Goal: Task Accomplishment & Management: Complete application form

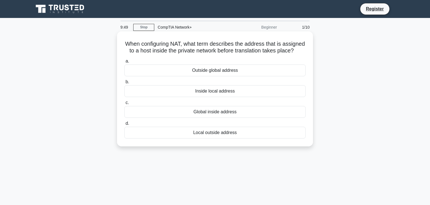
click at [237, 73] on div "Outside global address" at bounding box center [215, 70] width 182 height 12
click at [124, 63] on input "a. Outside global address" at bounding box center [124, 61] width 0 height 4
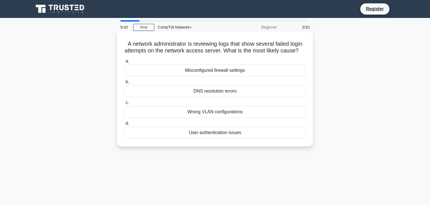
click at [229, 91] on div "DNS resolution errors" at bounding box center [215, 91] width 182 height 12
click at [124, 84] on input "b. DNS resolution errors" at bounding box center [124, 82] width 0 height 4
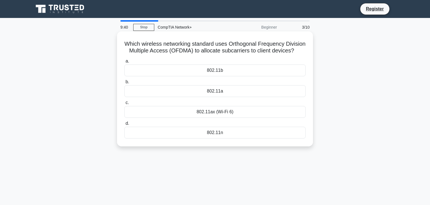
click at [233, 73] on div "802.11b" at bounding box center [215, 70] width 182 height 12
click at [124, 63] on input "a. 802.11b" at bounding box center [124, 61] width 0 height 4
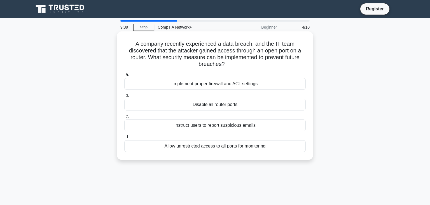
click at [226, 101] on div "Disable all router ports" at bounding box center [215, 105] width 182 height 12
click at [124, 97] on input "b. Disable all router ports" at bounding box center [124, 96] width 0 height 4
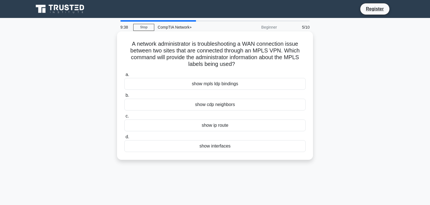
click at [228, 85] on div "show mpls ldp bindings" at bounding box center [215, 84] width 182 height 12
click at [124, 76] on input "a. show mpls ldp bindings" at bounding box center [124, 75] width 0 height 4
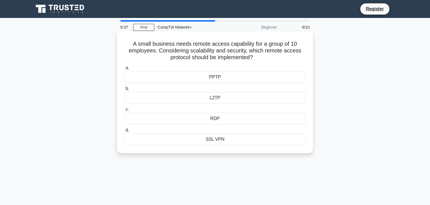
click at [224, 119] on div "RDP" at bounding box center [215, 119] width 182 height 12
click at [124, 111] on input "c. RDP" at bounding box center [124, 110] width 0 height 4
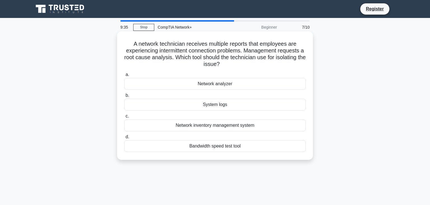
click at [223, 87] on div "Network analyzer" at bounding box center [215, 84] width 182 height 12
click at [124, 76] on input "a. Network analyzer" at bounding box center [124, 75] width 0 height 4
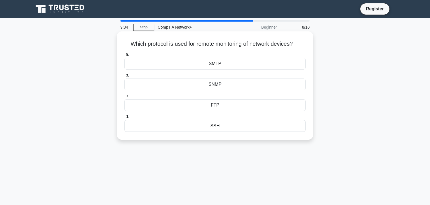
click at [223, 89] on div "SNMP" at bounding box center [215, 84] width 182 height 12
click at [124, 77] on input "b. SNMP" at bounding box center [124, 75] width 0 height 4
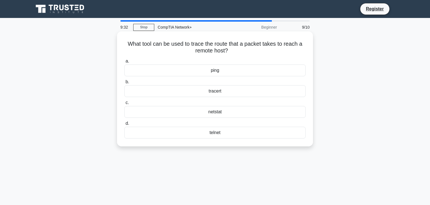
click at [216, 113] on div "netstat" at bounding box center [215, 112] width 182 height 12
click at [124, 104] on input "c. netstat" at bounding box center [124, 103] width 0 height 4
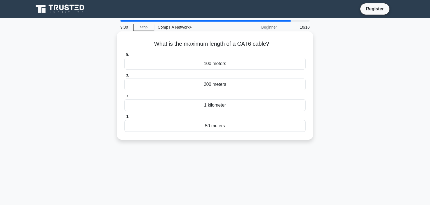
click at [220, 87] on div "200 meters" at bounding box center [215, 84] width 182 height 12
click at [124, 77] on input "b. 200 meters" at bounding box center [124, 75] width 0 height 4
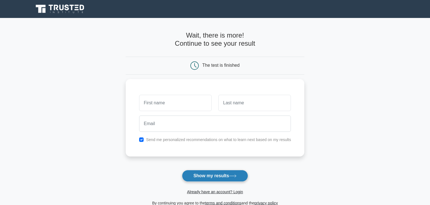
click at [208, 173] on button "Show my results" at bounding box center [215, 176] width 66 height 12
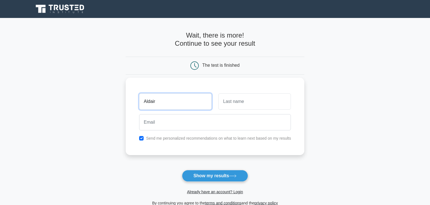
type input "Aldair"
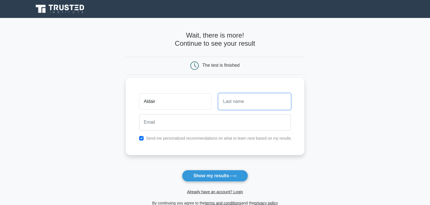
click at [268, 101] on input "text" at bounding box center [255, 101] width 73 height 16
type input "[PERSON_NAME]"
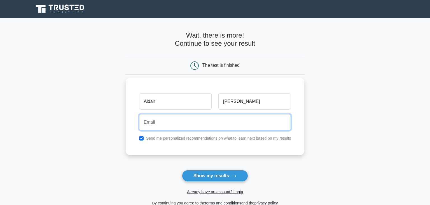
click at [244, 123] on input "email" at bounding box center [215, 122] width 152 height 16
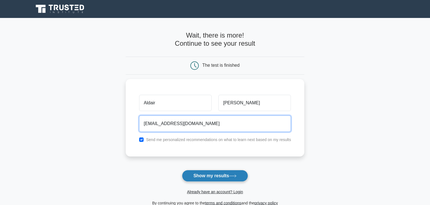
type input "[EMAIL_ADDRESS][DOMAIN_NAME]"
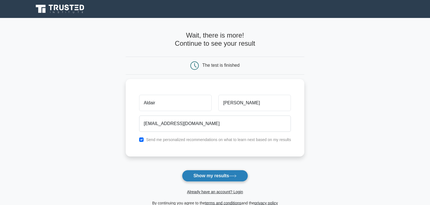
click at [210, 172] on button "Show my results" at bounding box center [215, 176] width 66 height 12
